Goal: Find specific page/section: Find specific page/section

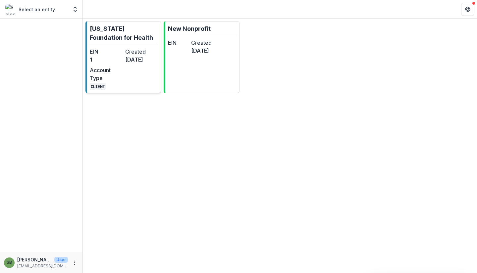
click at [121, 73] on div "EIN 1 Created [DATE] Account Type CLIENT" at bounding box center [124, 69] width 68 height 42
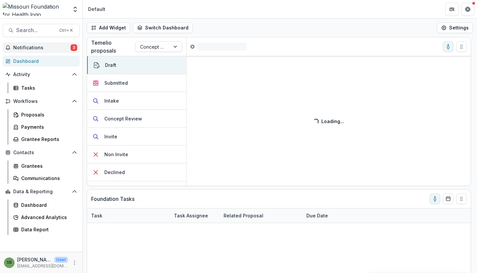
click at [49, 48] on span "Notifications" at bounding box center [41, 48] width 57 height 6
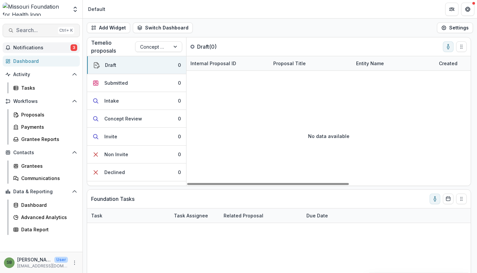
click at [50, 30] on span "Search..." at bounding box center [35, 30] width 39 height 6
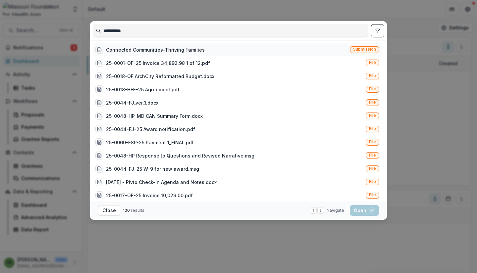
type input "**********"
click at [249, 50] on div "Connected Communities-Thriving Families Submission" at bounding box center [237, 49] width 289 height 13
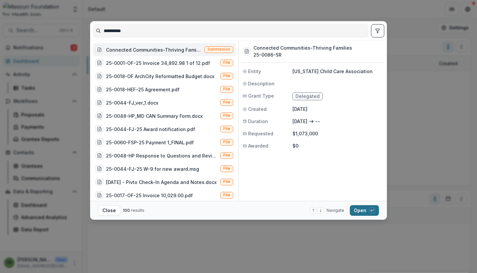
click at [359, 208] on button "Open with enter key" at bounding box center [364, 211] width 29 height 11
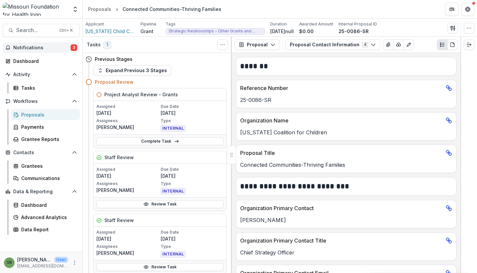
click at [32, 43] on button "Notifications 3" at bounding box center [41, 47] width 77 height 11
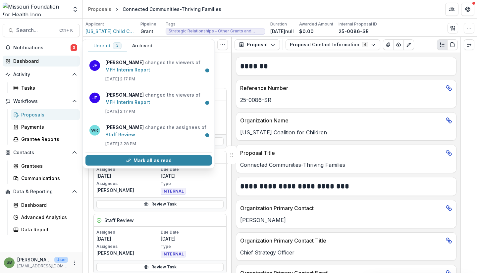
click at [27, 59] on div "Dashboard" at bounding box center [43, 61] width 61 height 7
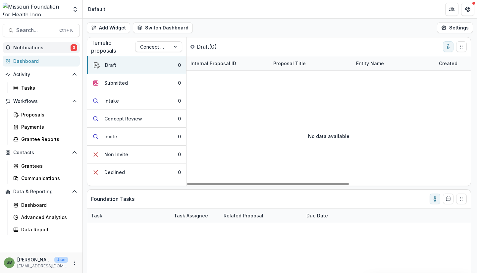
click at [49, 47] on span "Notifications" at bounding box center [41, 48] width 57 height 6
